Goal: Task Accomplishment & Management: Use online tool/utility

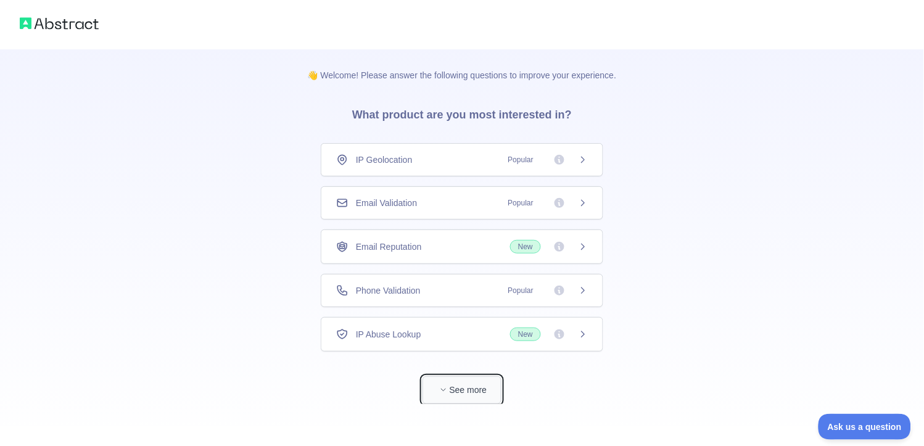
click at [455, 403] on button "See more" at bounding box center [461, 390] width 79 height 28
click at [419, 192] on div "Email Validation Popular" at bounding box center [462, 202] width 282 height 33
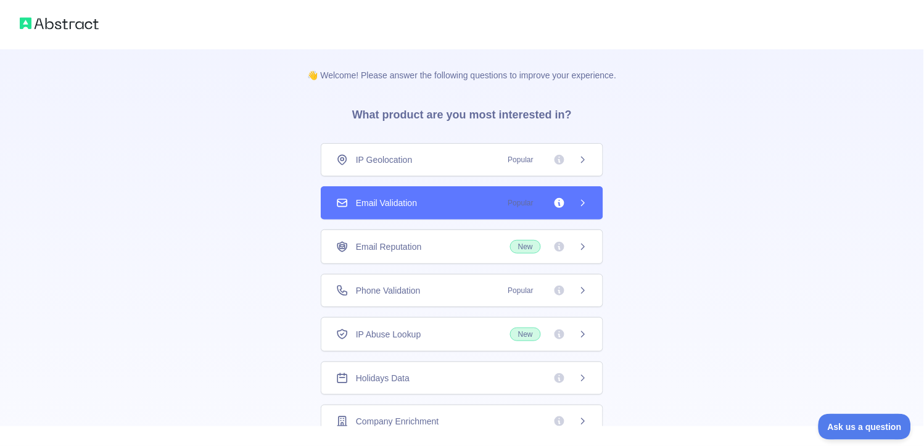
click at [570, 200] on span "Popular" at bounding box center [544, 203] width 87 height 12
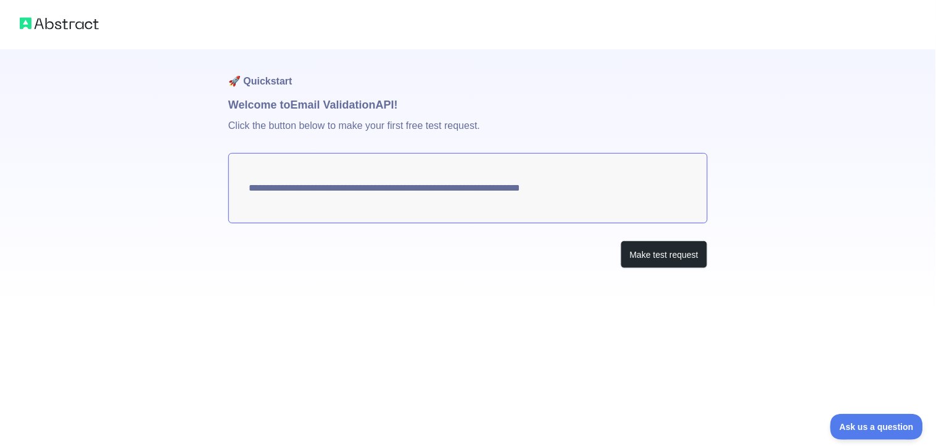
click at [397, 182] on textarea "**********" at bounding box center [467, 188] width 479 height 70
click at [89, 17] on img at bounding box center [59, 23] width 79 height 17
click at [72, 27] on img at bounding box center [59, 23] width 79 height 17
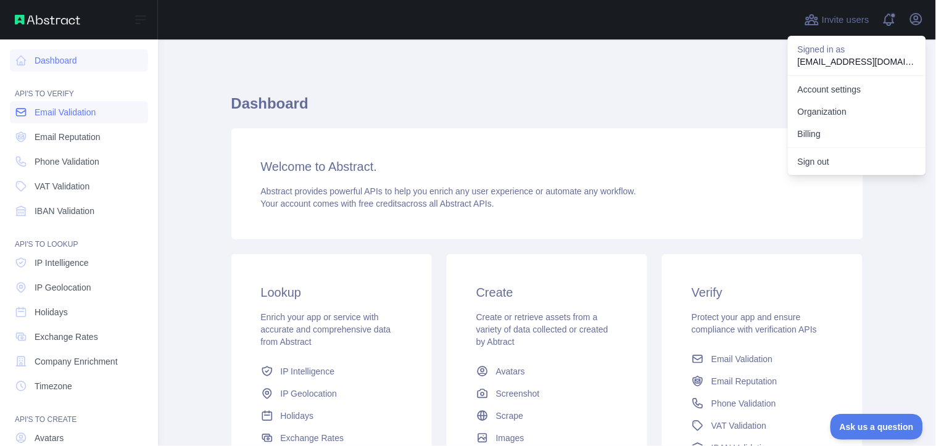
click at [75, 118] on span "Email Validation" at bounding box center [65, 112] width 61 height 12
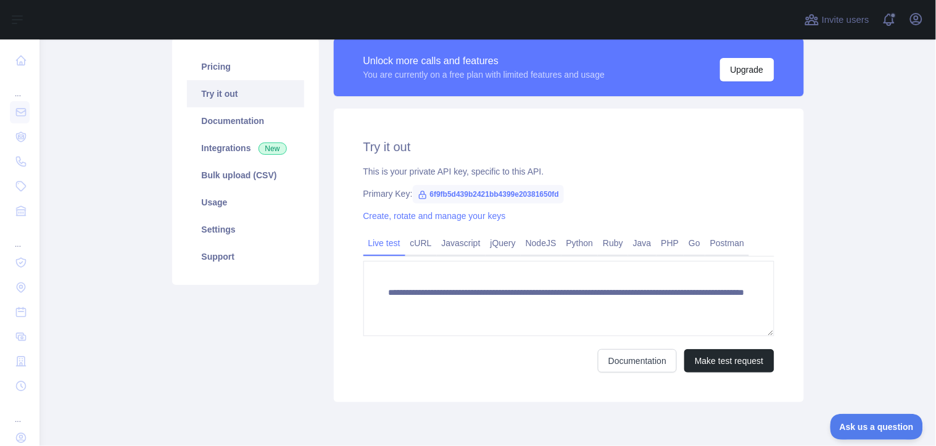
scroll to position [68, 0]
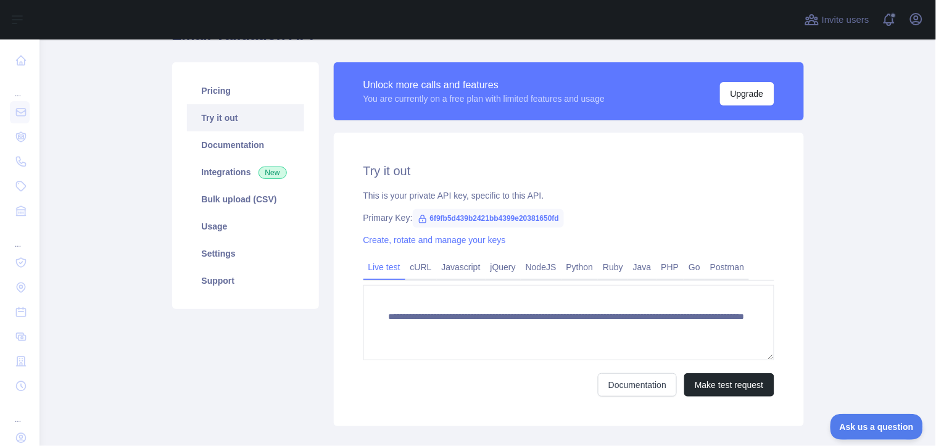
click at [482, 220] on span "6f9fb5d439b2421bb4399e20381650fd" at bounding box center [488, 218] width 151 height 19
copy div "Primary Key: 6f9fb5d439b2421bb4399e20381650fd"
